Goal: Transaction & Acquisition: Purchase product/service

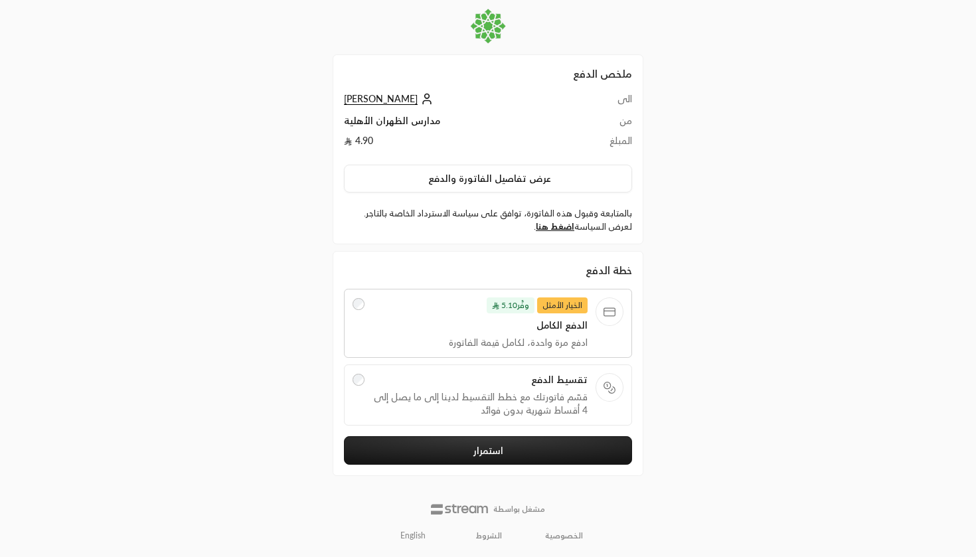
click at [524, 386] on span "تقسيط الدفع" at bounding box center [480, 379] width 216 height 13
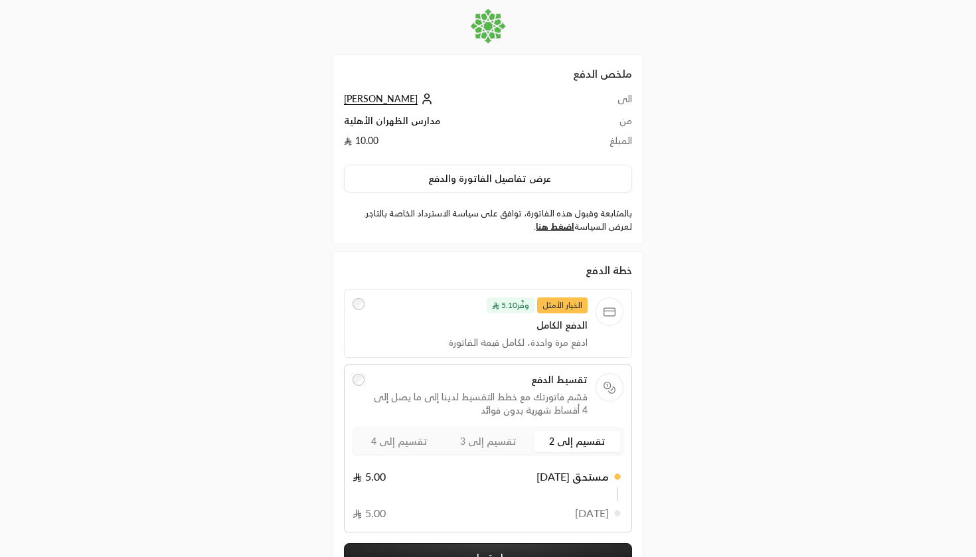
scroll to position [94, 0]
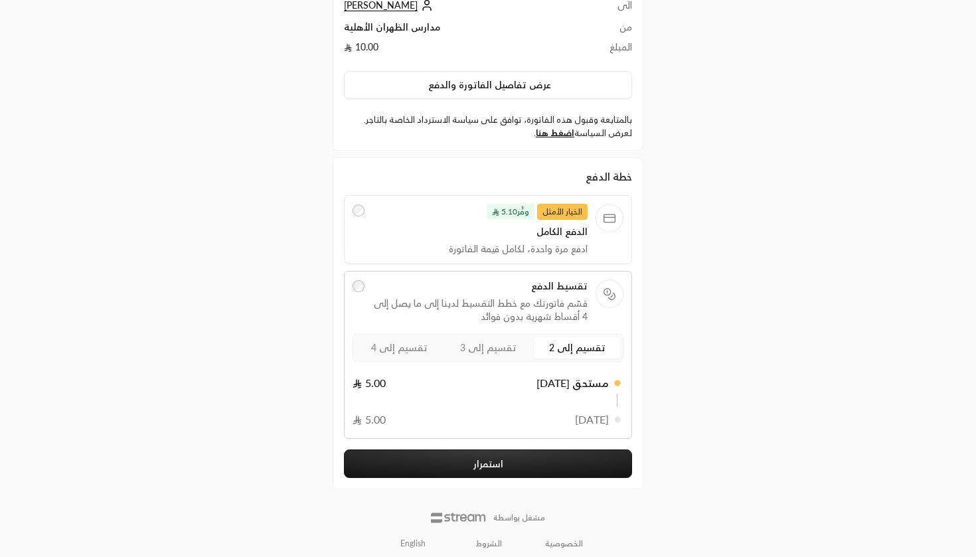
click at [504, 342] on span "تقسيم إلى 3" at bounding box center [488, 347] width 56 height 11
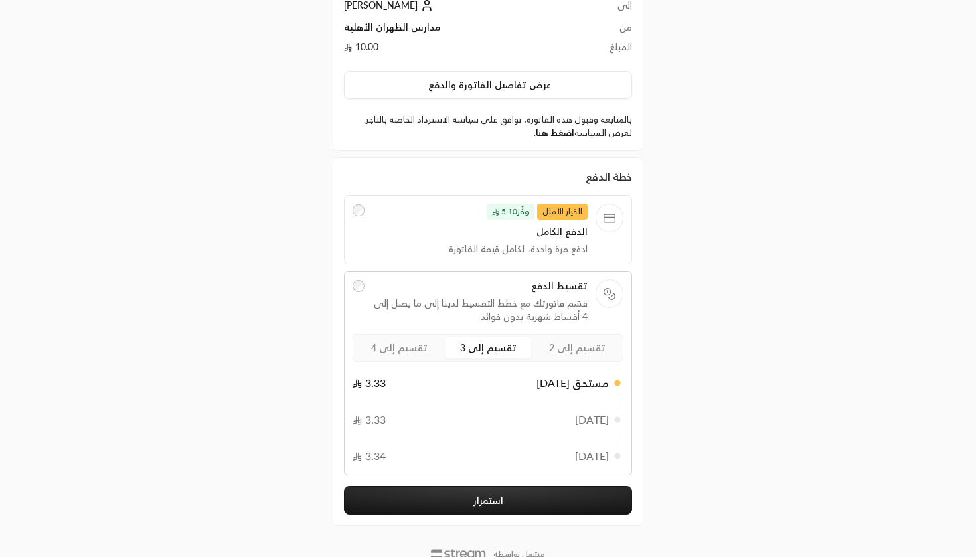
click at [420, 352] on span "تقسيم إلى 4" at bounding box center [399, 347] width 56 height 11
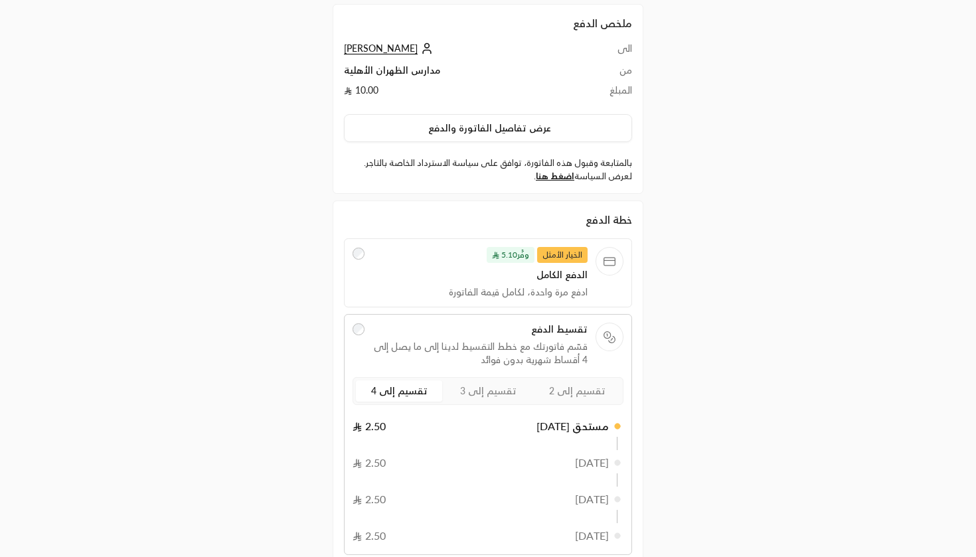
scroll to position [-1, 1]
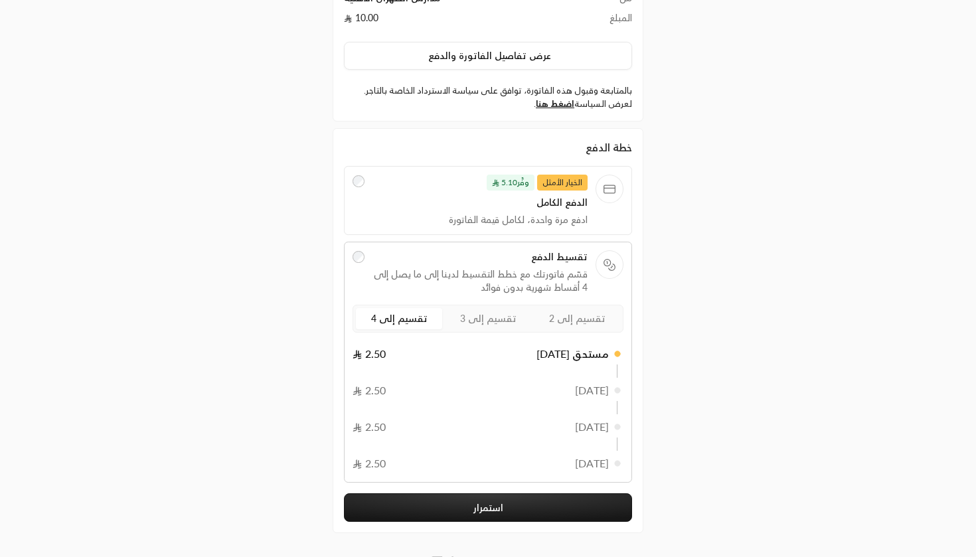
click at [580, 319] on span "تقسيم إلى 2" at bounding box center [577, 318] width 56 height 11
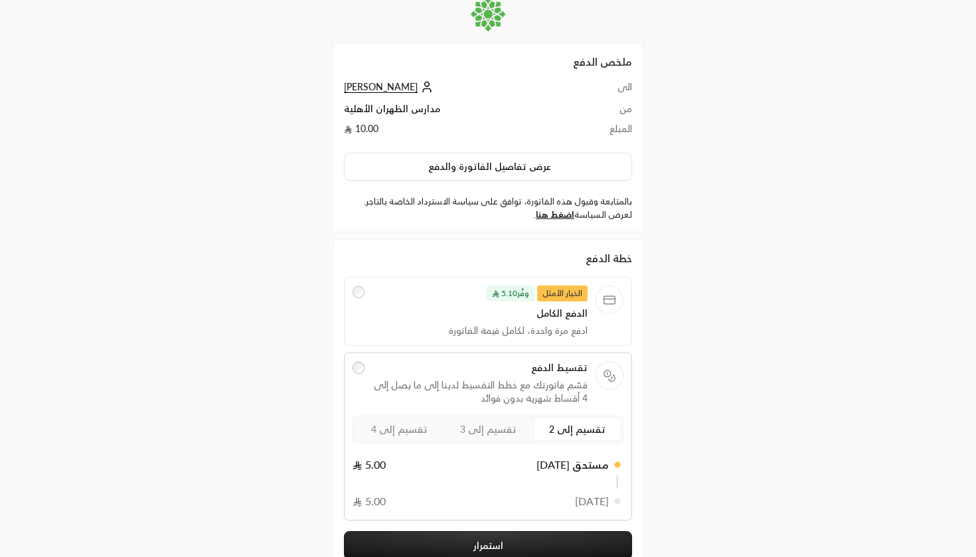
scroll to position [14, 0]
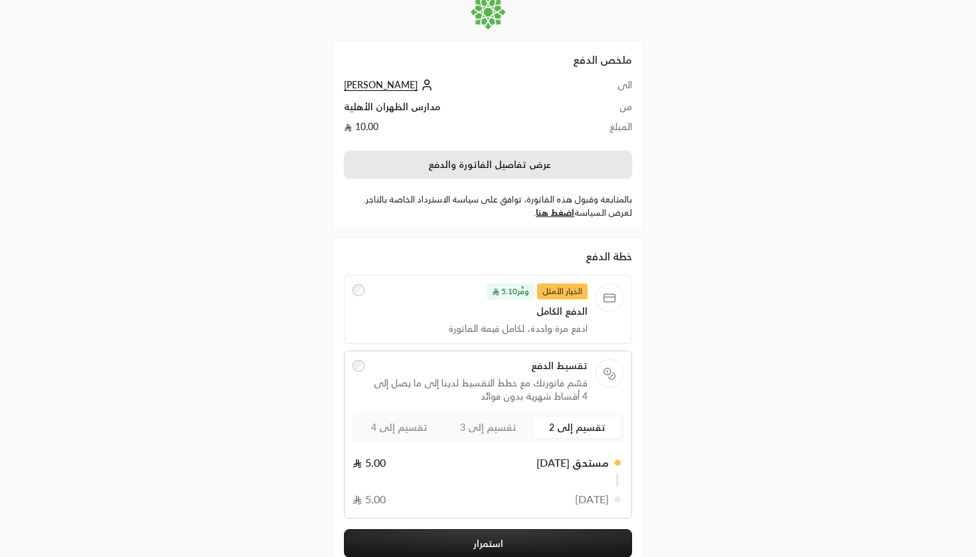
click at [536, 169] on button "عرض تفاصيل الفاتورة والدفع" at bounding box center [488, 165] width 288 height 28
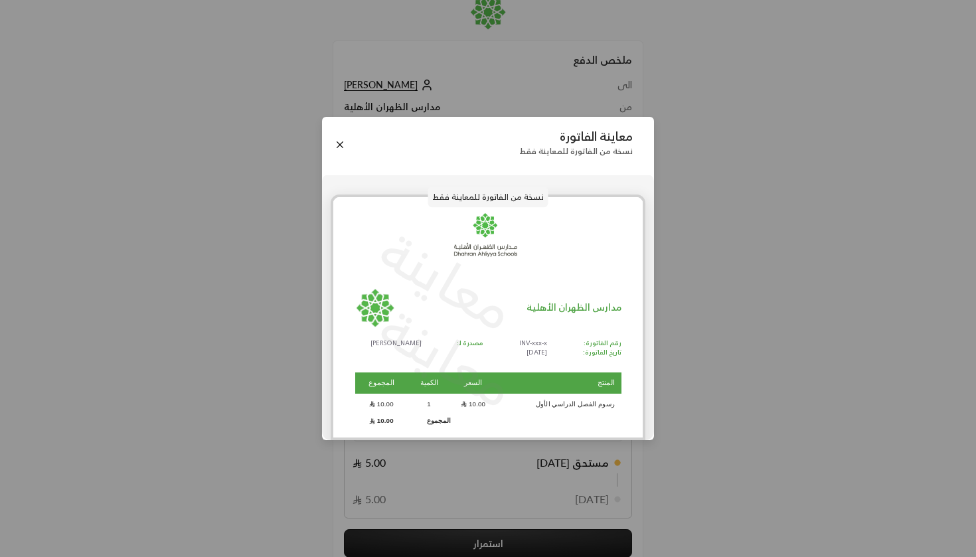
click at [718, 248] on div "معاينة الفاتورة نسخة من الفاتورة للمعاينة فقط نسخة من الفاتورة للمعاينة فقط معا…" at bounding box center [488, 278] width 976 height 557
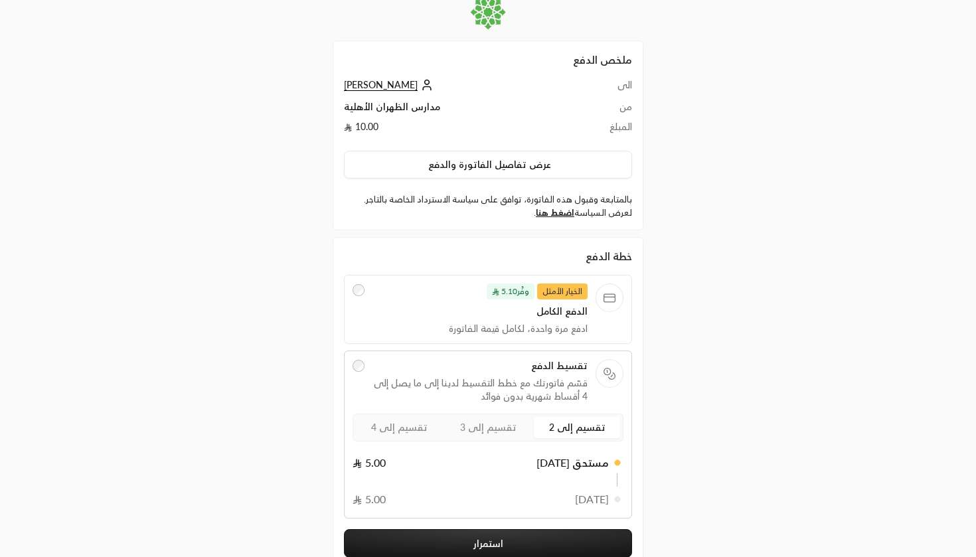
click at [556, 275] on div "الخيار الأمثل وفَّر 5.10 الدفع الكامل ادفع مرة واحدة، لكامل قيمة الفاتورة" at bounding box center [488, 309] width 288 height 69
click at [554, 304] on div "الخيار الأمثل وفَّر 5.10 الدفع الكامل ادفع مرة واحدة، لكامل قيمة الفاتورة" at bounding box center [480, 309] width 216 height 52
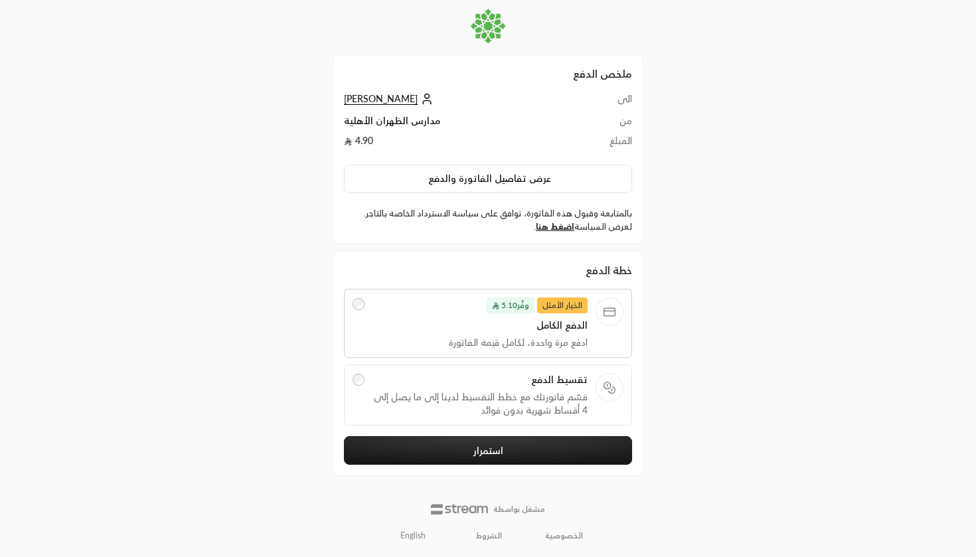
scroll to position [0, 0]
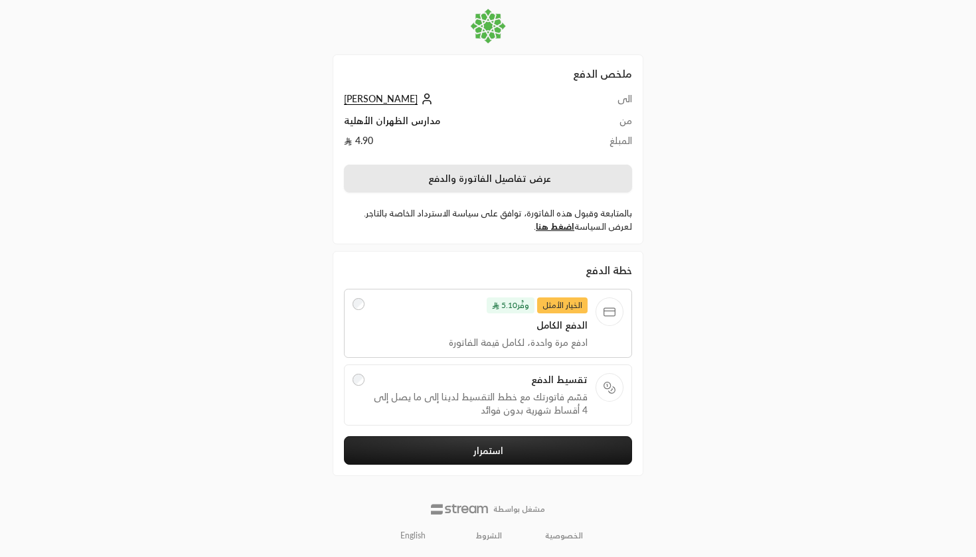
click at [521, 173] on button "عرض تفاصيل الفاتورة والدفع" at bounding box center [488, 179] width 288 height 28
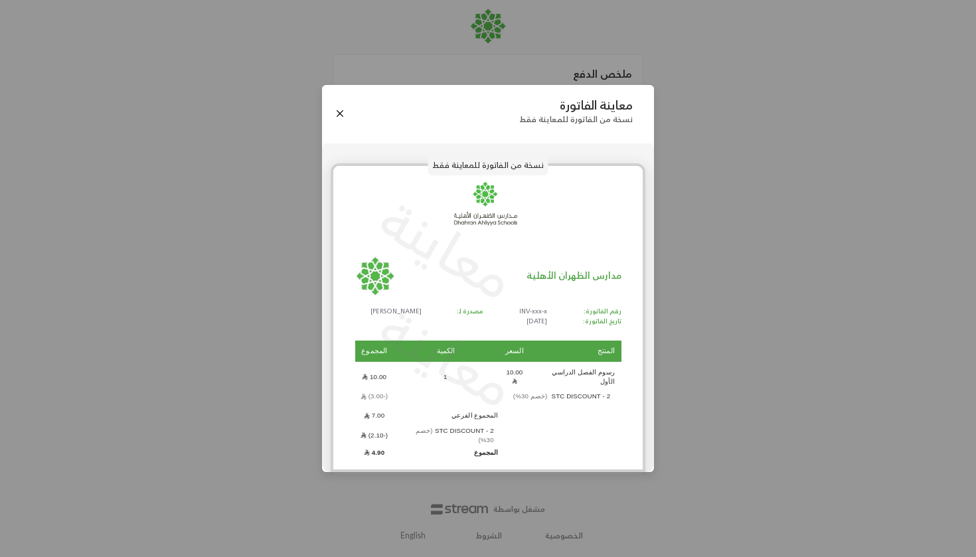
click at [455, 281] on p "معاينة" at bounding box center [447, 249] width 163 height 140
click at [343, 121] on button "Close" at bounding box center [340, 113] width 15 height 15
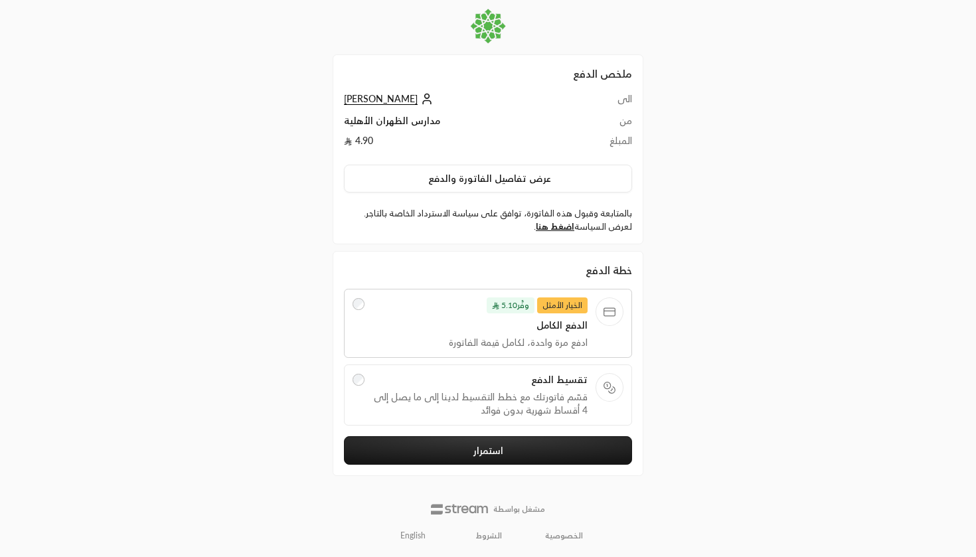
click at [534, 382] on span "تقسيط الدفع" at bounding box center [480, 379] width 216 height 13
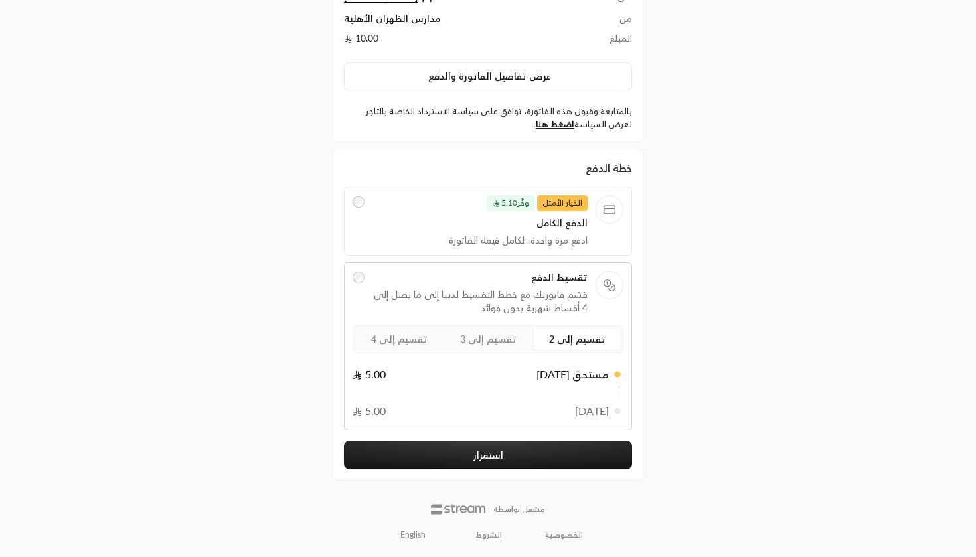
scroll to position [102, 0]
click at [491, 337] on span "تقسيم إلى 3" at bounding box center [488, 339] width 56 height 11
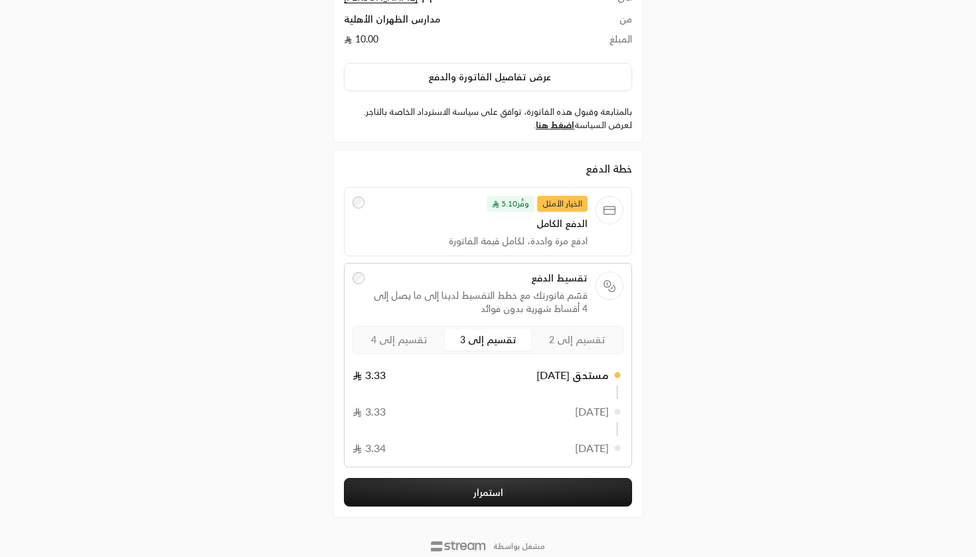
click at [402, 337] on span "تقسيم إلى 4" at bounding box center [399, 339] width 56 height 11
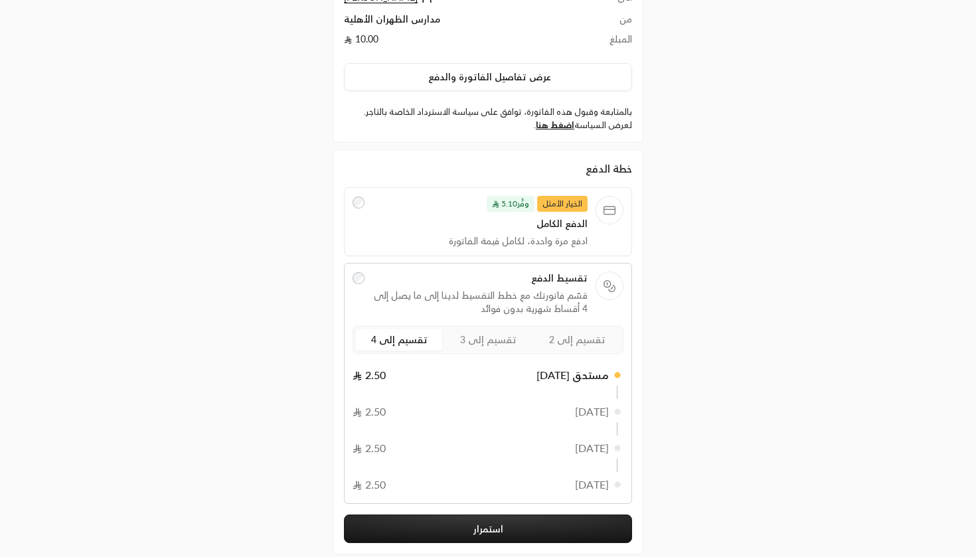
click at [581, 340] on span "تقسيم إلى 2" at bounding box center [577, 339] width 56 height 11
